Goal: Transaction & Acquisition: Purchase product/service

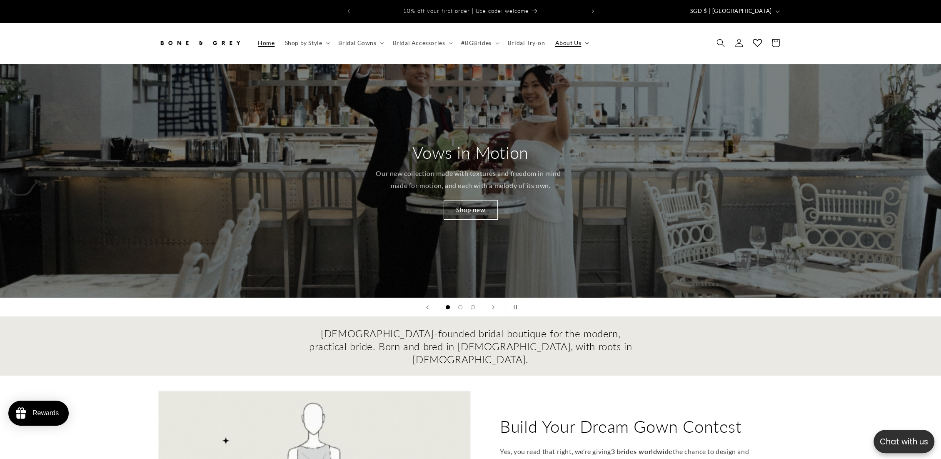
drag, startPoint x: 571, startPoint y: 39, endPoint x: 577, endPoint y: 39, distance: 6.7
click at [571, 39] on span "About Us" at bounding box center [568, 42] width 26 height 7
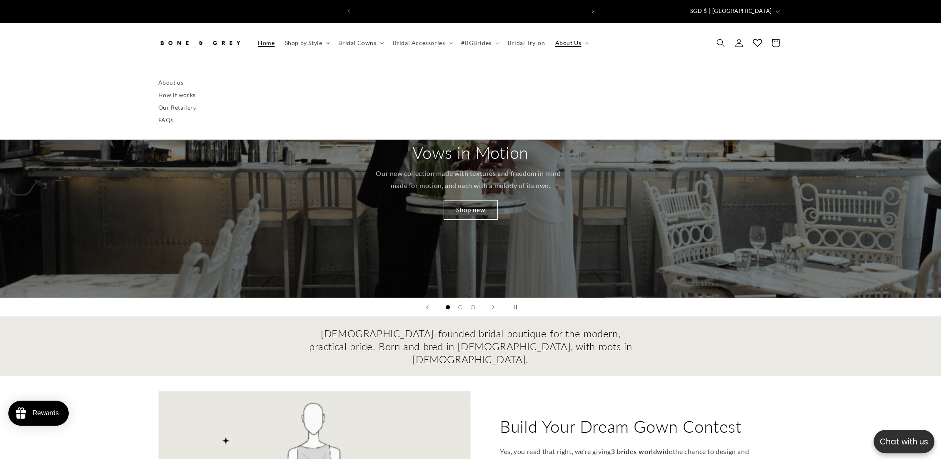
scroll to position [0, 229]
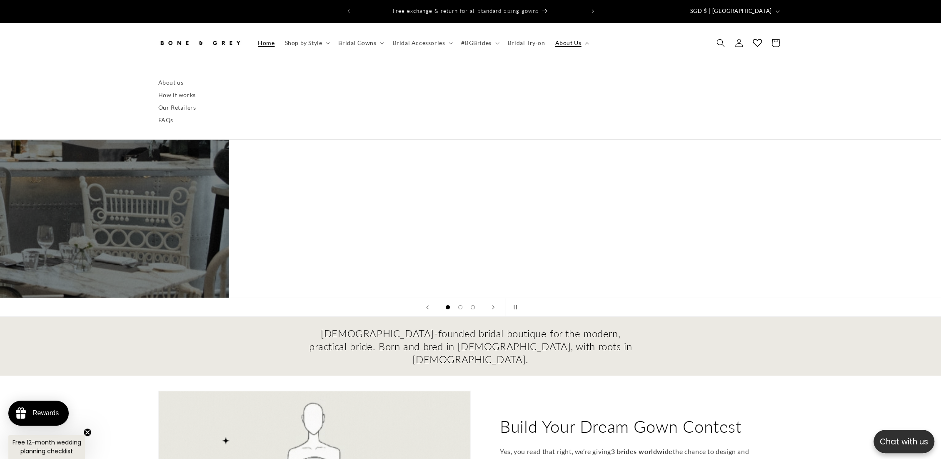
click at [579, 39] on summary "About Us" at bounding box center [571, 42] width 42 height 17
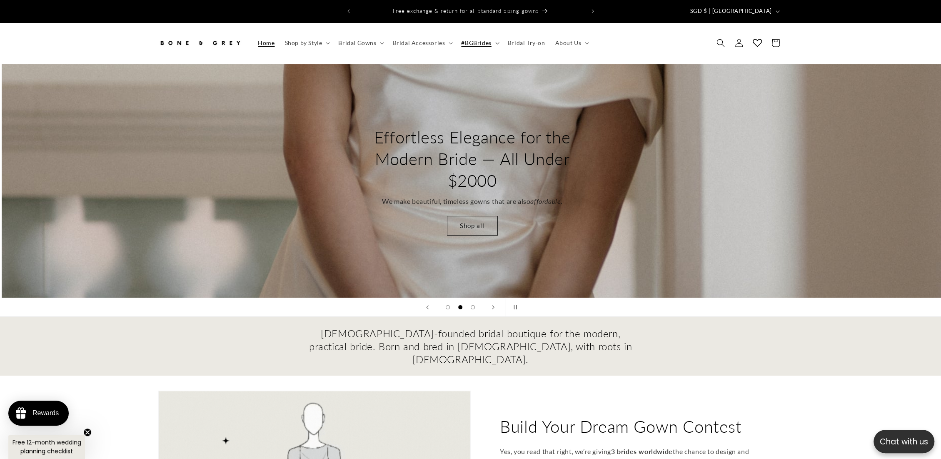
scroll to position [0, 940]
click at [495, 42] on icon at bounding box center [497, 43] width 4 height 2
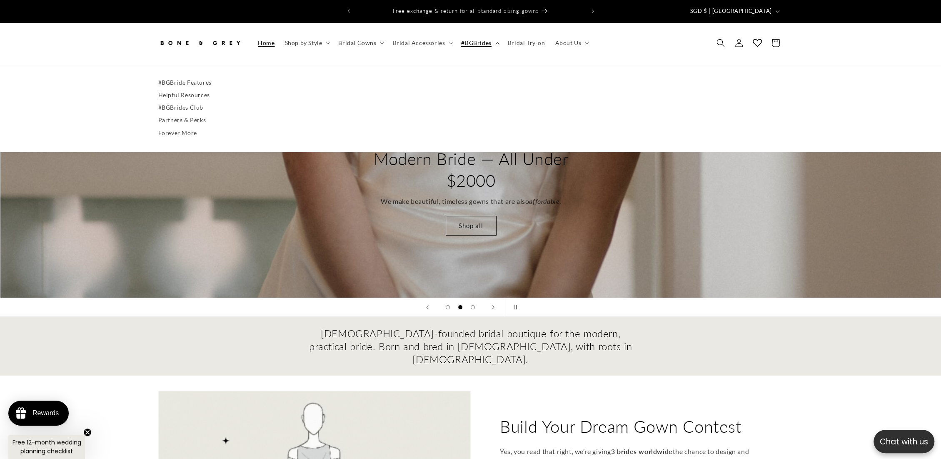
click at [495, 42] on icon at bounding box center [497, 43] width 4 height 2
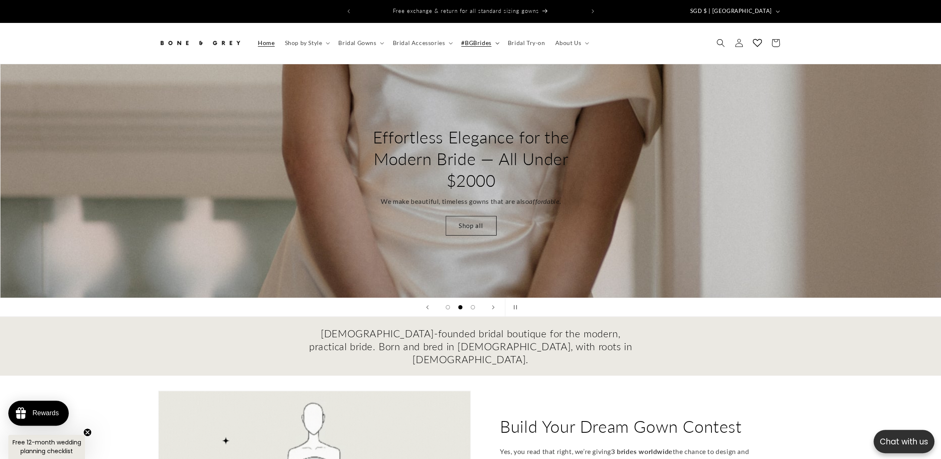
click at [495, 42] on icon at bounding box center [497, 43] width 4 height 2
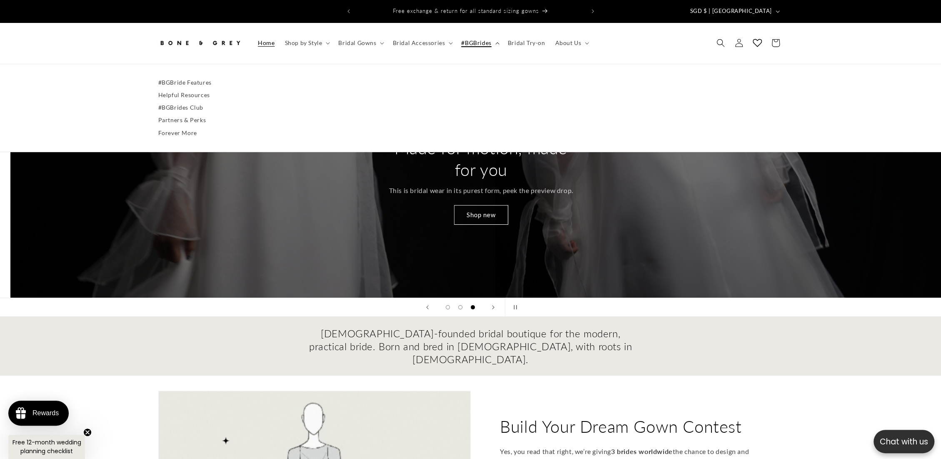
scroll to position [0, 1881]
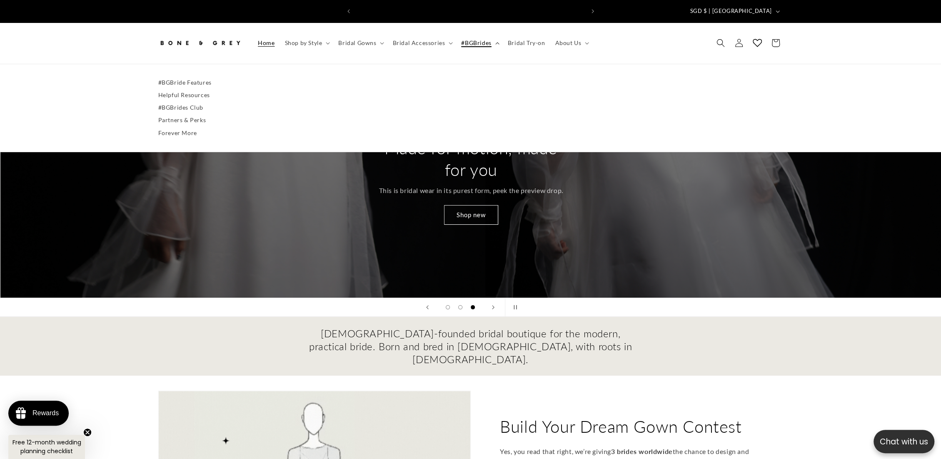
click at [495, 42] on icon at bounding box center [497, 43] width 4 height 2
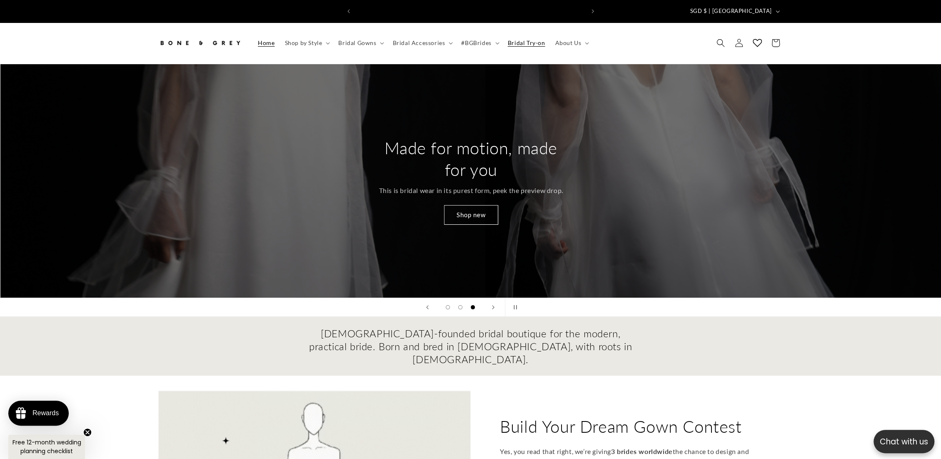
scroll to position [0, 458]
click at [439, 39] on span "Bridal Accessories" at bounding box center [418, 42] width 52 height 7
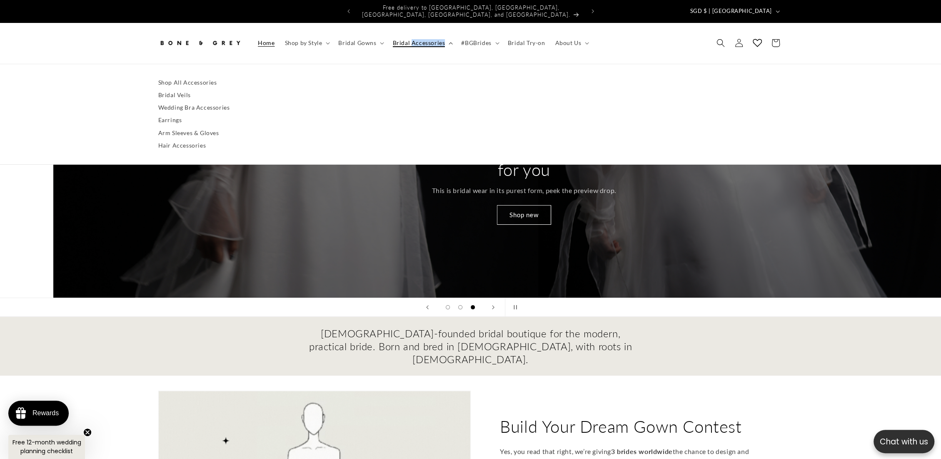
click at [439, 39] on span "Bridal Accessories" at bounding box center [418, 42] width 52 height 7
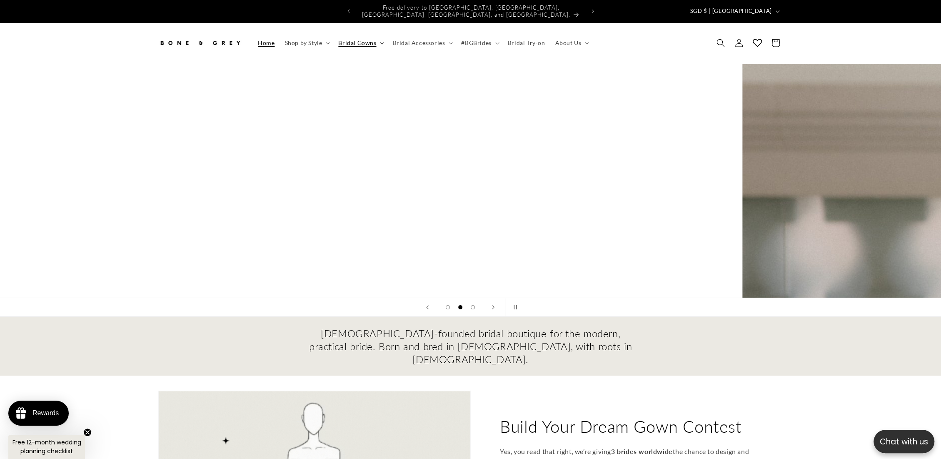
click at [378, 36] on summary "Bridal Gowns" at bounding box center [360, 42] width 54 height 17
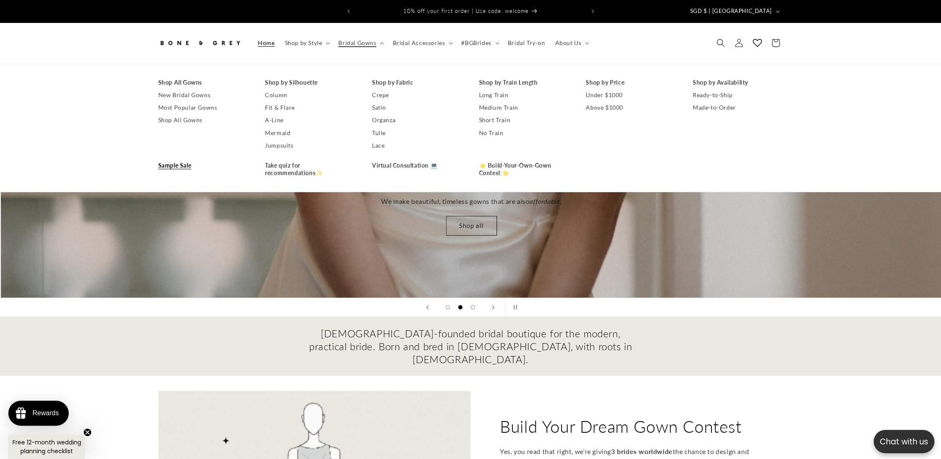
scroll to position [0, 940]
click at [187, 160] on link "Sample Sale" at bounding box center [203, 165] width 90 height 12
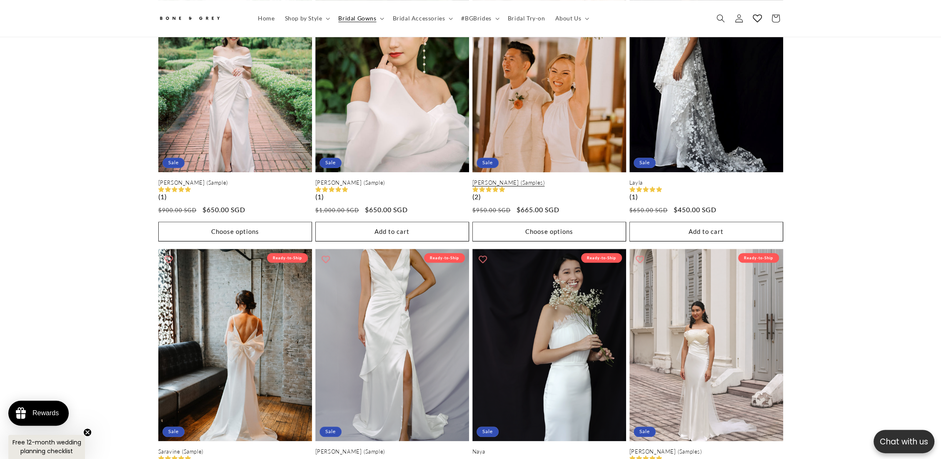
click at [540, 179] on link "Shelly (Samples)" at bounding box center [549, 182] width 154 height 7
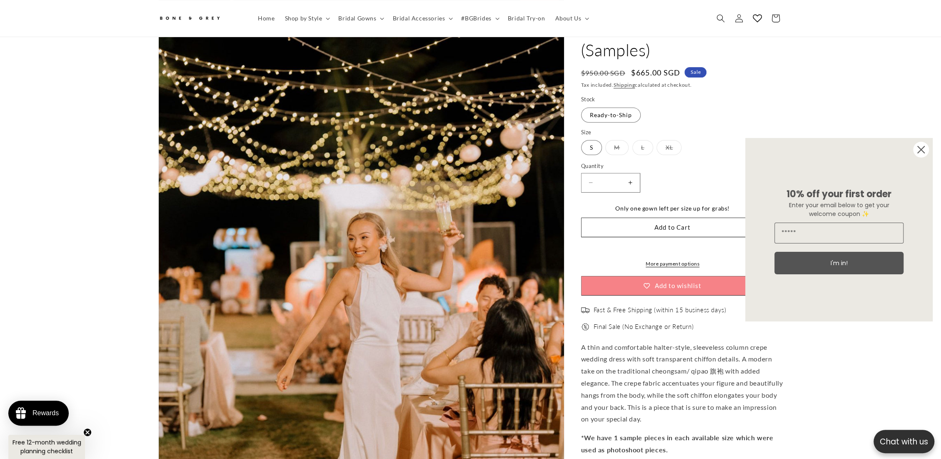
scroll to position [88, 0]
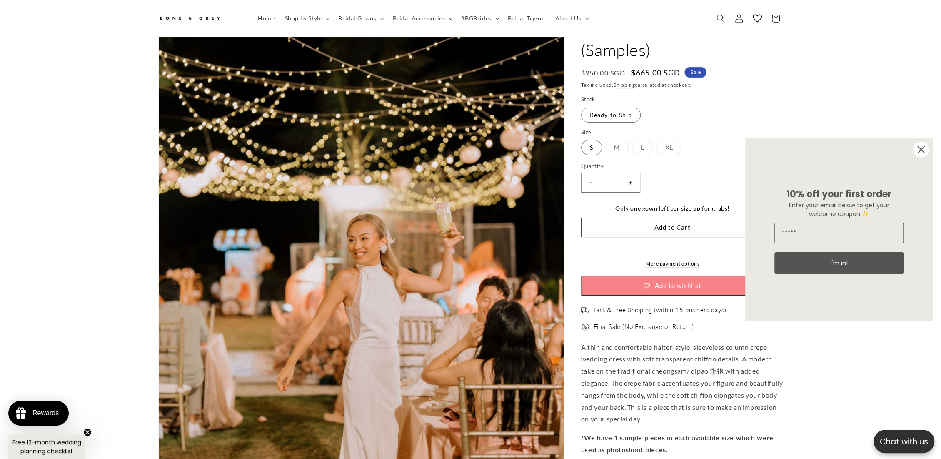
click at [922, 149] on circle "Close dialog" at bounding box center [921, 150] width 16 height 16
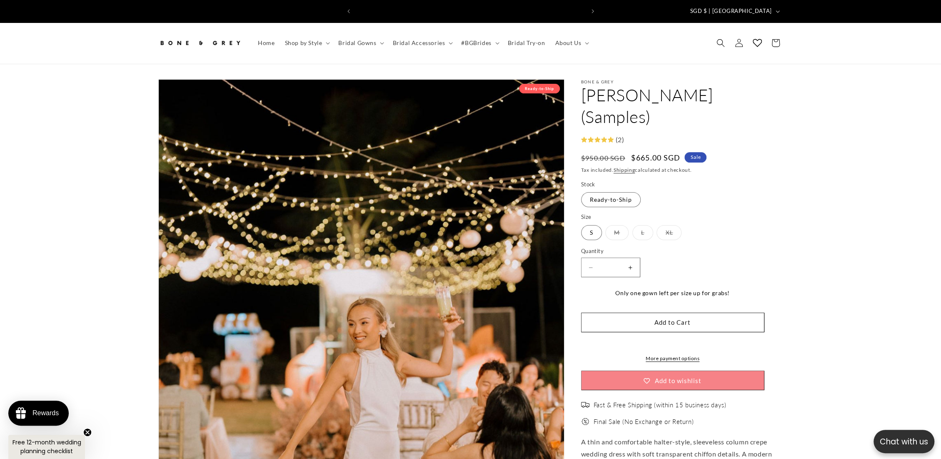
scroll to position [0, 229]
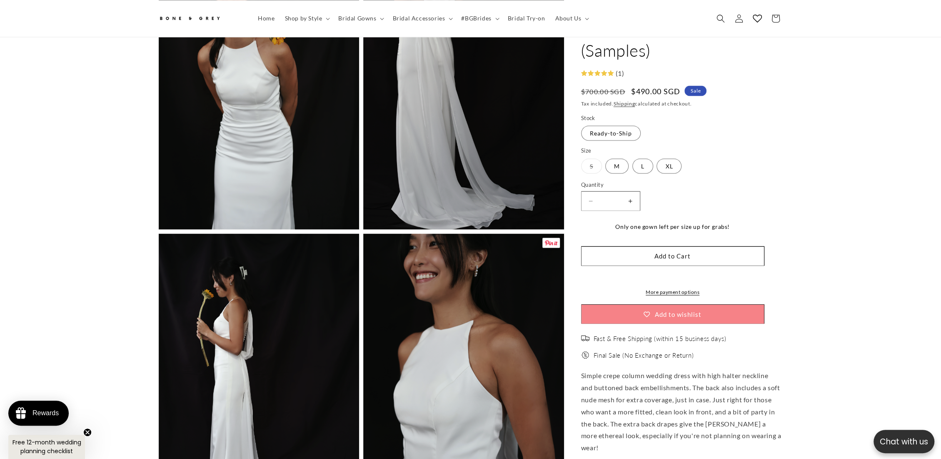
scroll to position [1245, 0]
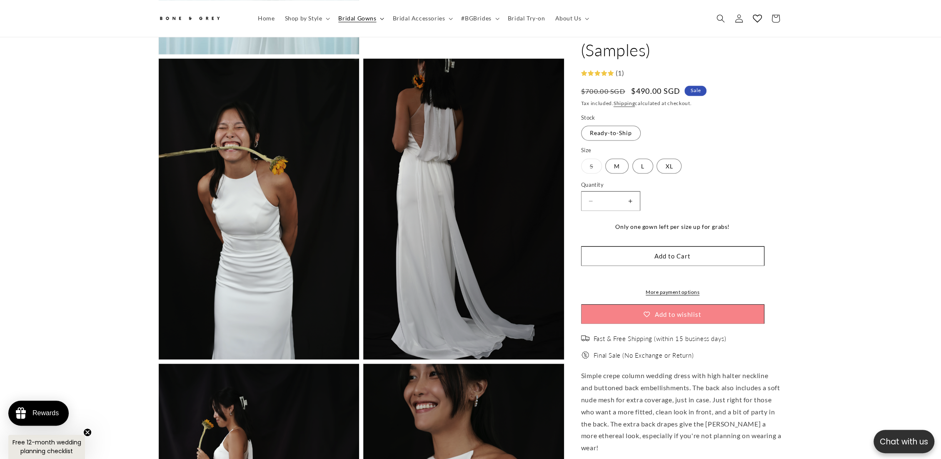
click at [377, 21] on summary "Bridal Gowns" at bounding box center [360, 18] width 54 height 17
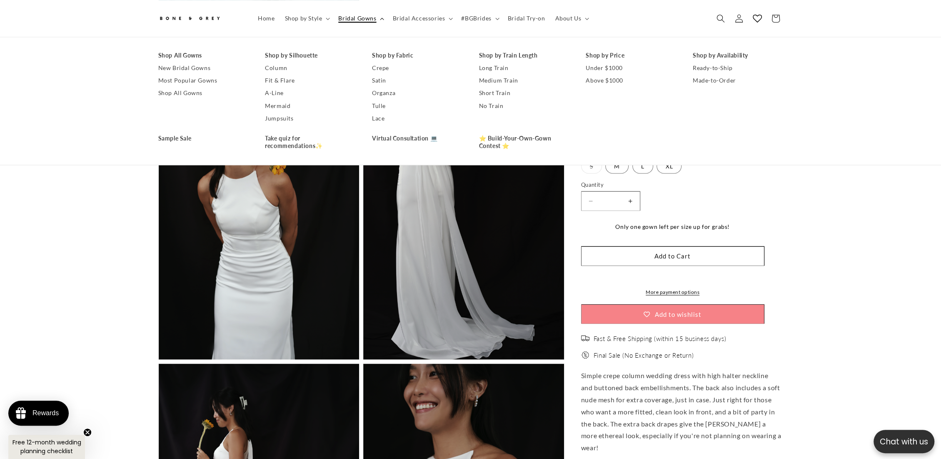
scroll to position [0, 0]
click at [195, 67] on link "New Bridal Gowns" at bounding box center [203, 68] width 90 height 12
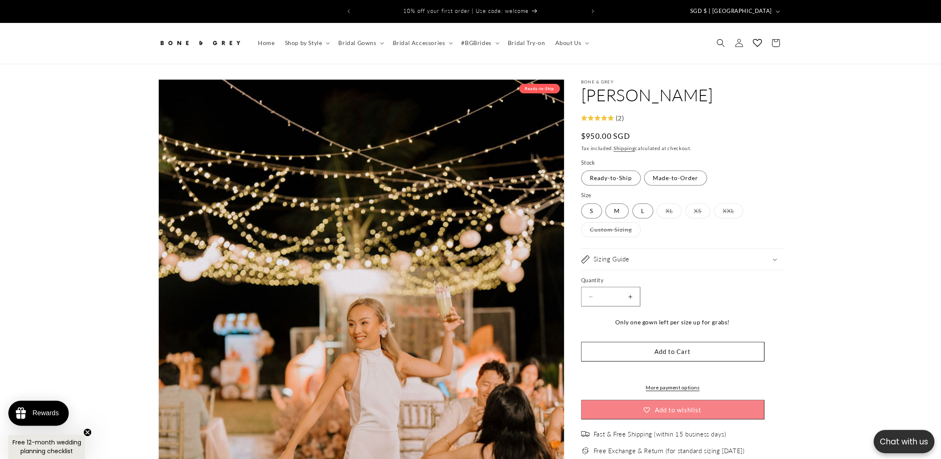
click at [717, 40] on icon "Search" at bounding box center [720, 43] width 8 height 8
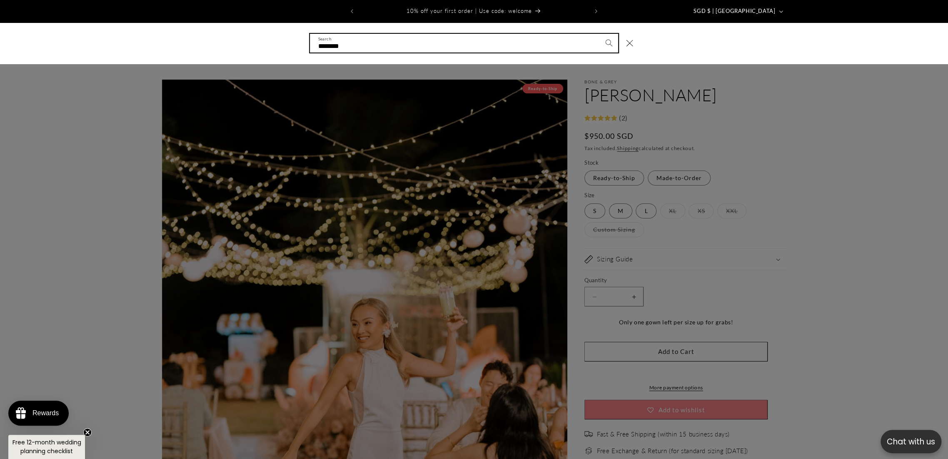
type input "********"
click at [600, 34] on button "Search" at bounding box center [609, 43] width 18 height 18
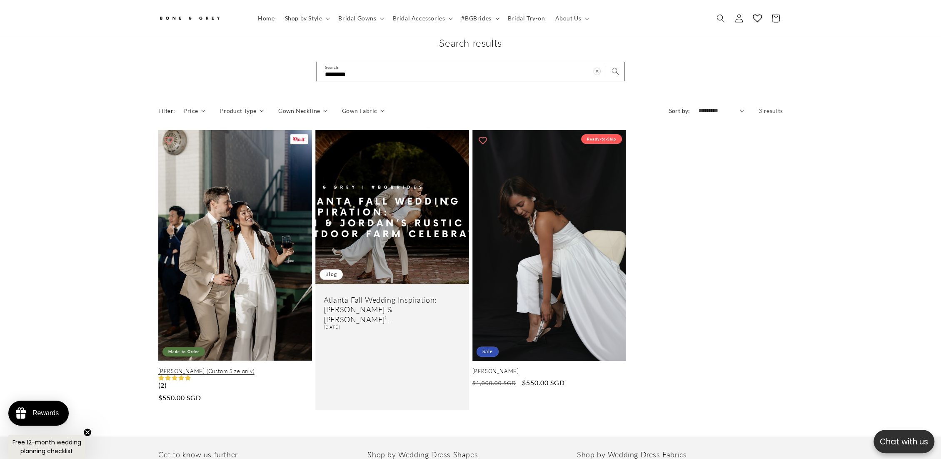
scroll to position [42, 0]
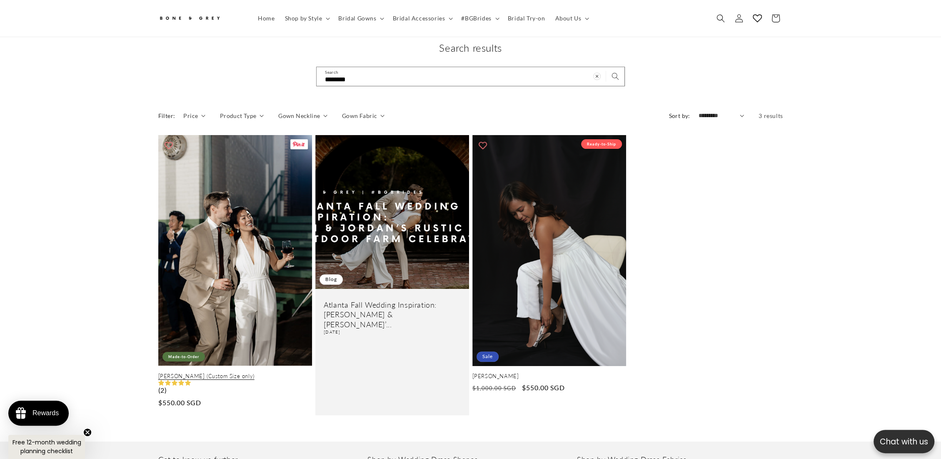
click at [268, 372] on link "[PERSON_NAME] (Custom Size only)" at bounding box center [235, 375] width 154 height 7
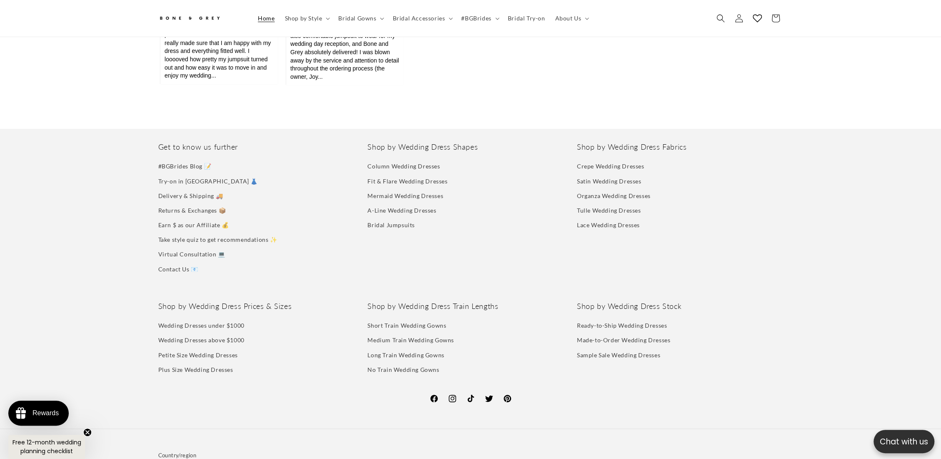
scroll to position [0, 458]
click at [207, 247] on link "Virtual Consultation 💻" at bounding box center [191, 254] width 67 height 15
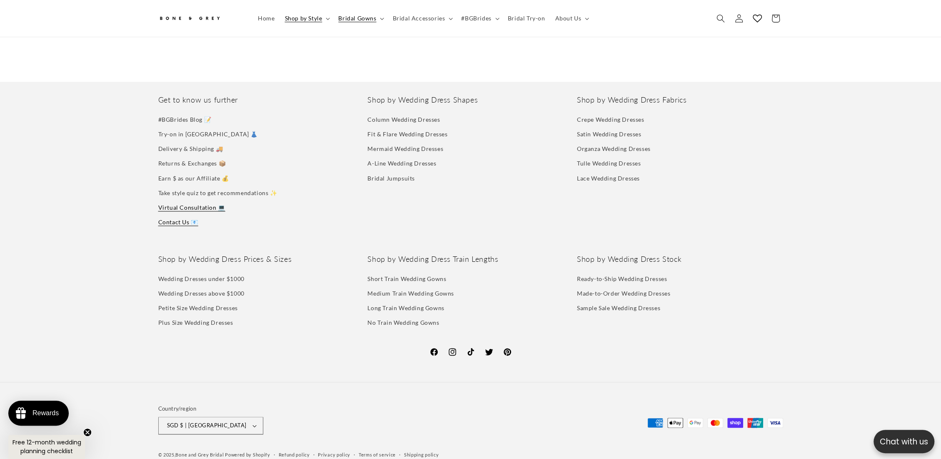
click at [185, 224] on link "Contact Us 📧" at bounding box center [178, 221] width 40 height 15
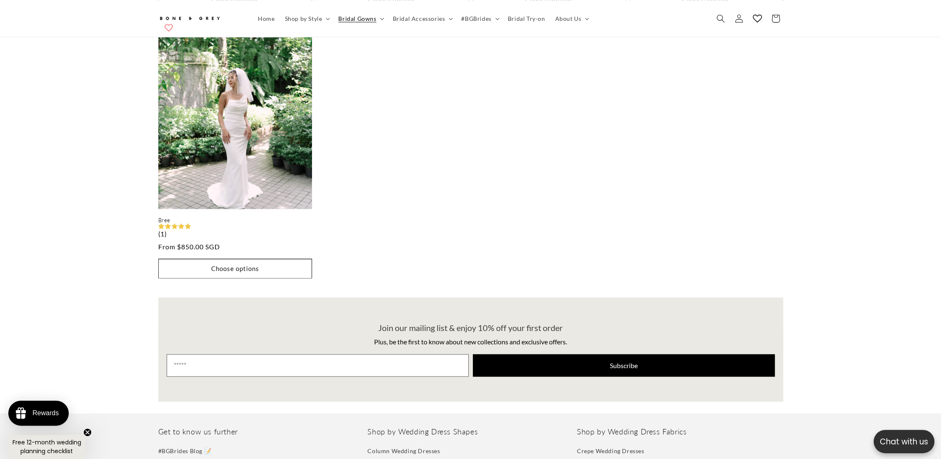
scroll to position [1615, 0]
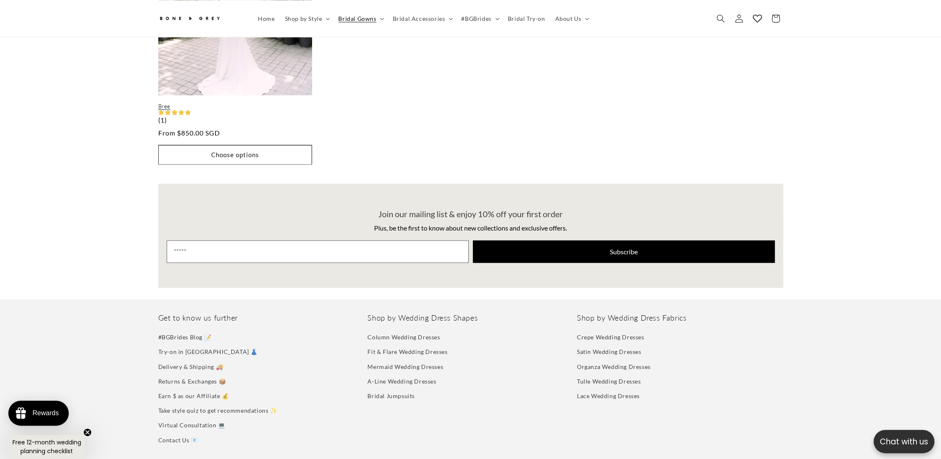
click at [222, 103] on link "Bree" at bounding box center [235, 106] width 154 height 7
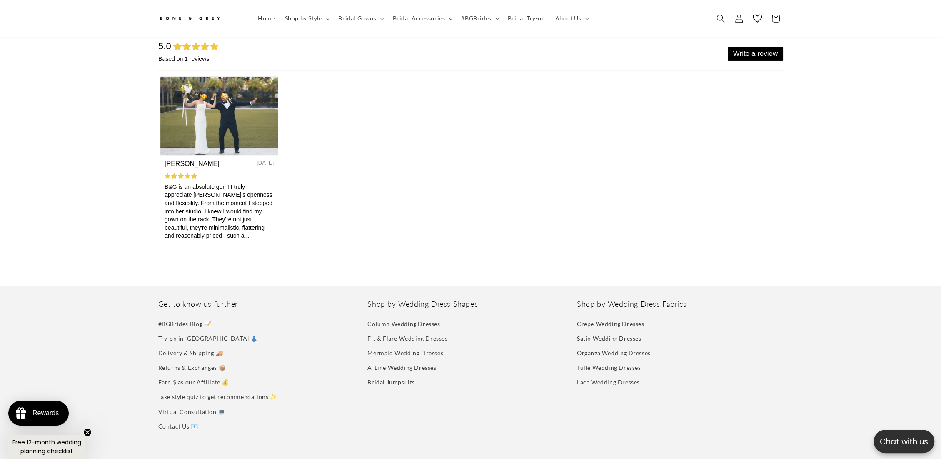
scroll to position [3281, 0]
